Goal: Task Accomplishment & Management: Use online tool/utility

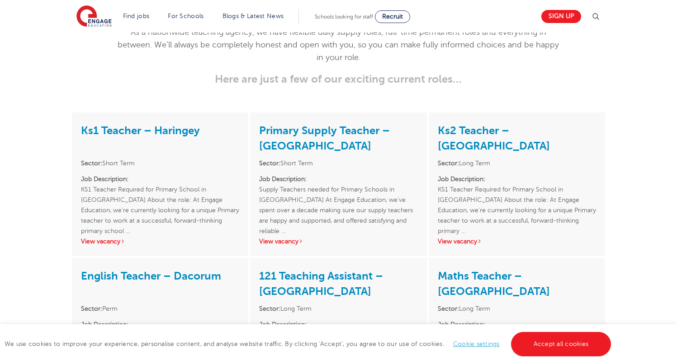
scroll to position [1187, 0]
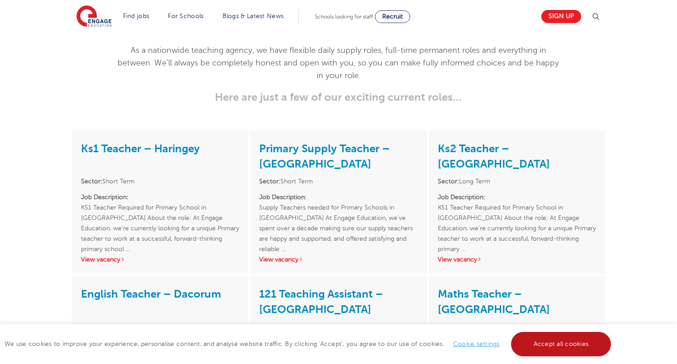
click at [566, 346] on link "Accept all cookies" at bounding box center [561, 344] width 100 height 24
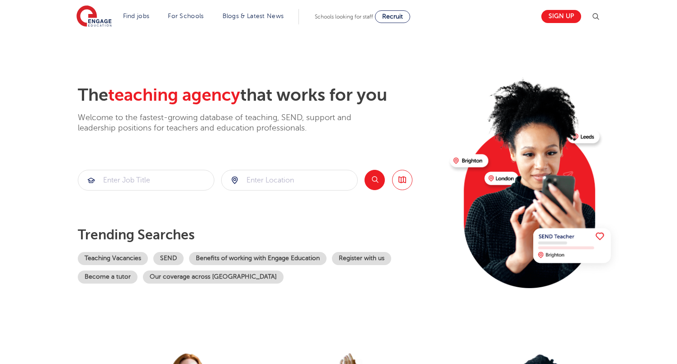
scroll to position [0, 0]
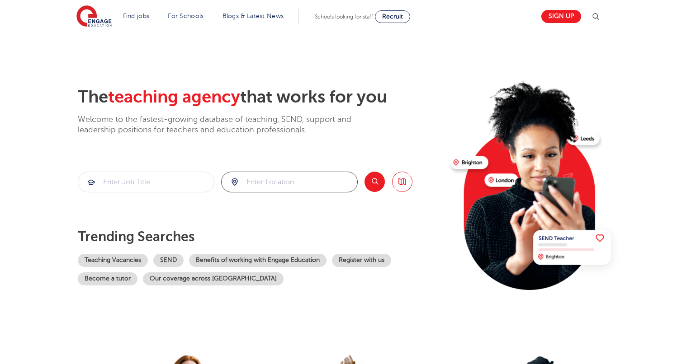
click at [285, 176] on input "search" at bounding box center [290, 182] width 136 height 20
type input "romford"
click at [381, 187] on button "Search" at bounding box center [374, 182] width 20 height 20
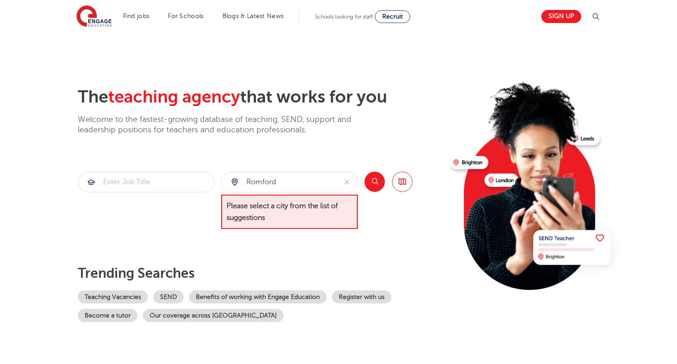
click at [281, 198] on span "Please select a city from the list of suggestions" at bounding box center [289, 212] width 137 height 35
click at [282, 186] on input "romford" at bounding box center [279, 182] width 115 height 20
click at [232, 182] on div "romford" at bounding box center [279, 182] width 115 height 20
click at [234, 182] on div "romford" at bounding box center [279, 182] width 115 height 20
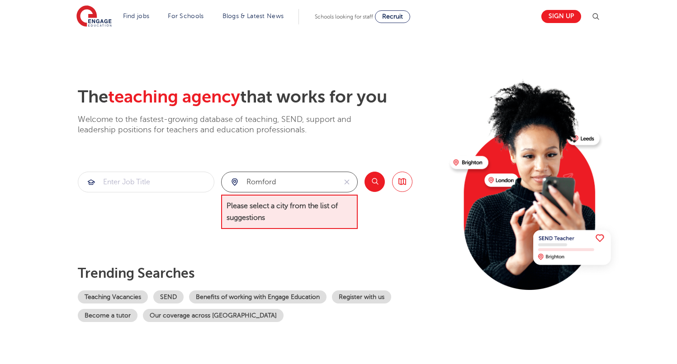
click at [283, 182] on input "romford" at bounding box center [279, 182] width 115 height 20
click at [287, 208] on li "[GEOGRAPHIC_DATA]" at bounding box center [289, 209] width 129 height 18
type input "[GEOGRAPHIC_DATA]"
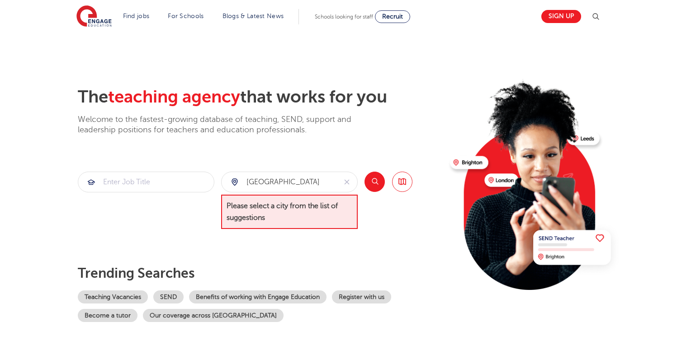
click at [380, 190] on button "Search" at bounding box center [374, 182] width 20 height 20
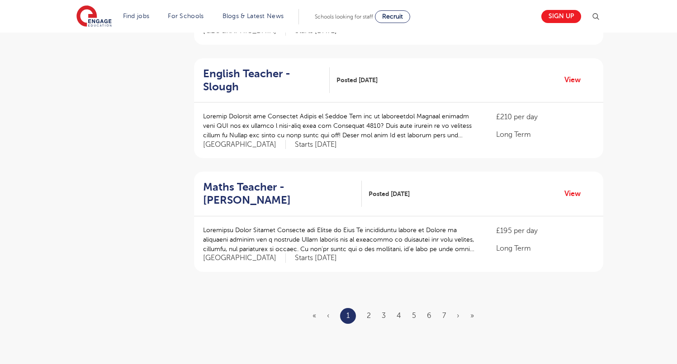
scroll to position [977, 0]
click at [368, 311] on link "2" at bounding box center [369, 315] width 4 height 8
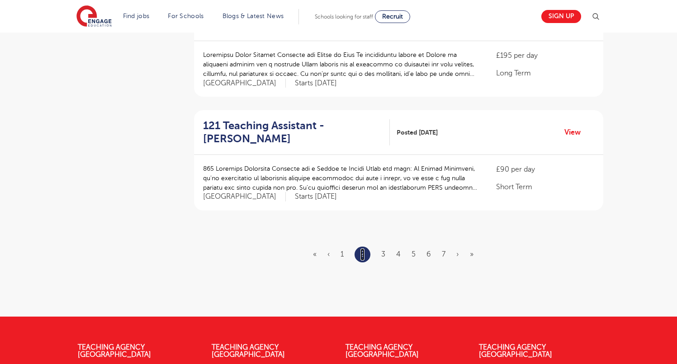
scroll to position [1038, 0]
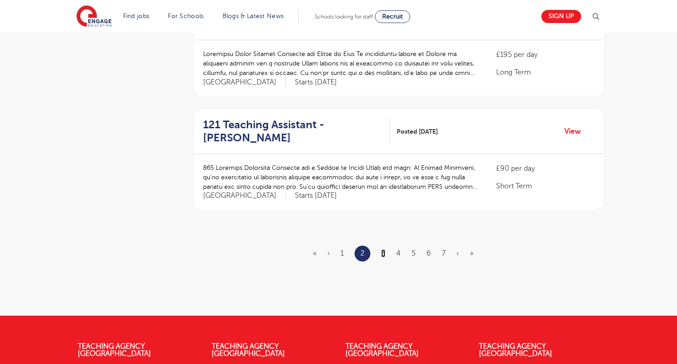
click at [383, 250] on link "3" at bounding box center [383, 254] width 4 height 8
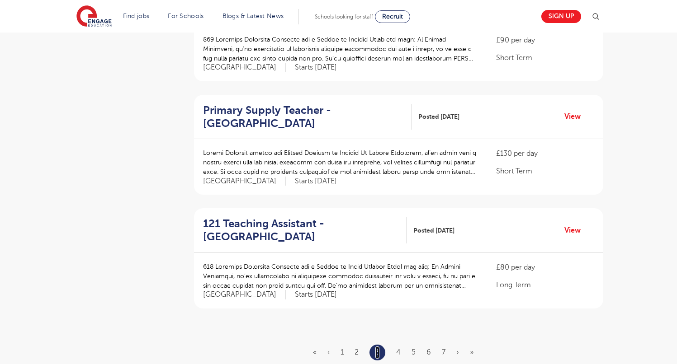
scroll to position [938, 0]
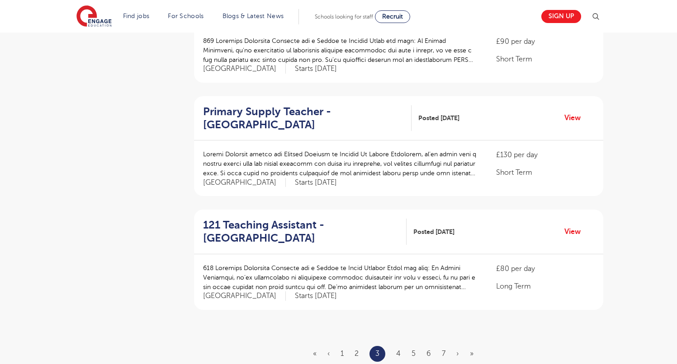
click at [391, 346] on ul "« ‹ 1 2 3 4 5 6 7 › »" at bounding box center [398, 354] width 171 height 16
click at [395, 346] on ul "« ‹ 1 2 3 4 5 6 7 › »" at bounding box center [398, 354] width 171 height 16
click at [397, 350] on link "4" at bounding box center [398, 354] width 5 height 8
